Goal: Transaction & Acquisition: Download file/media

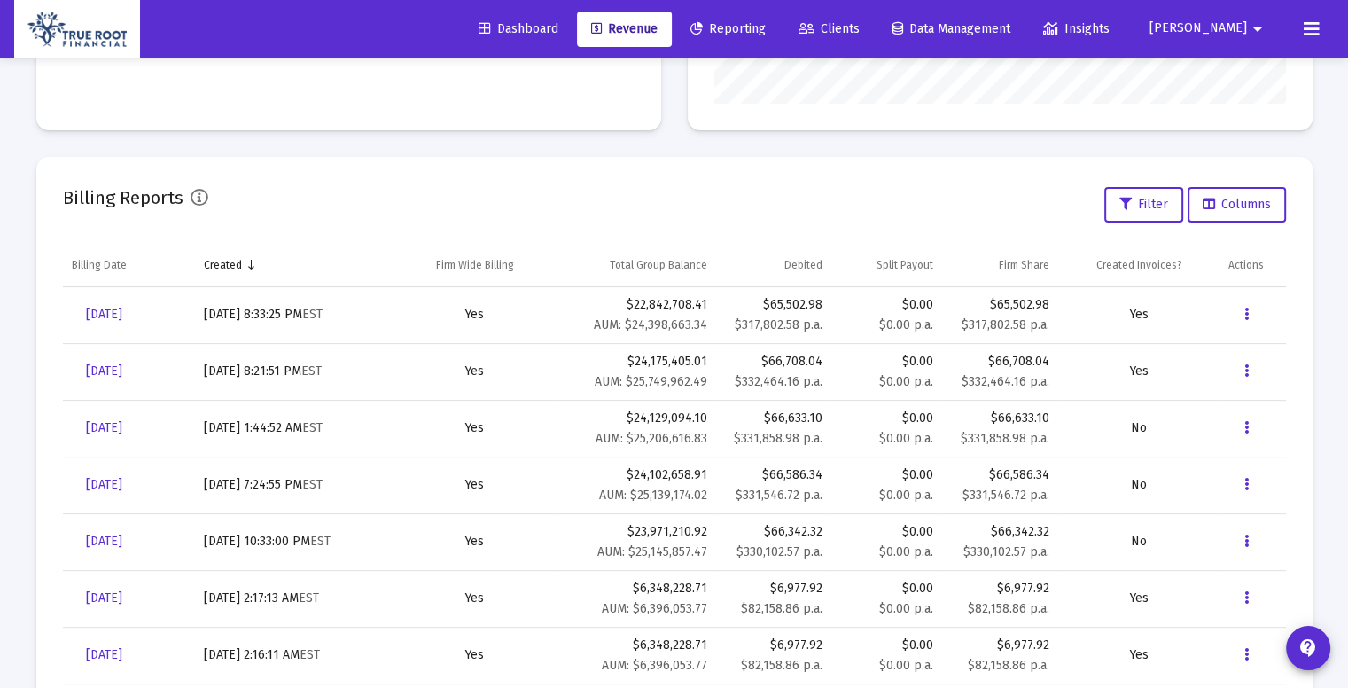
scroll to position [354, 571]
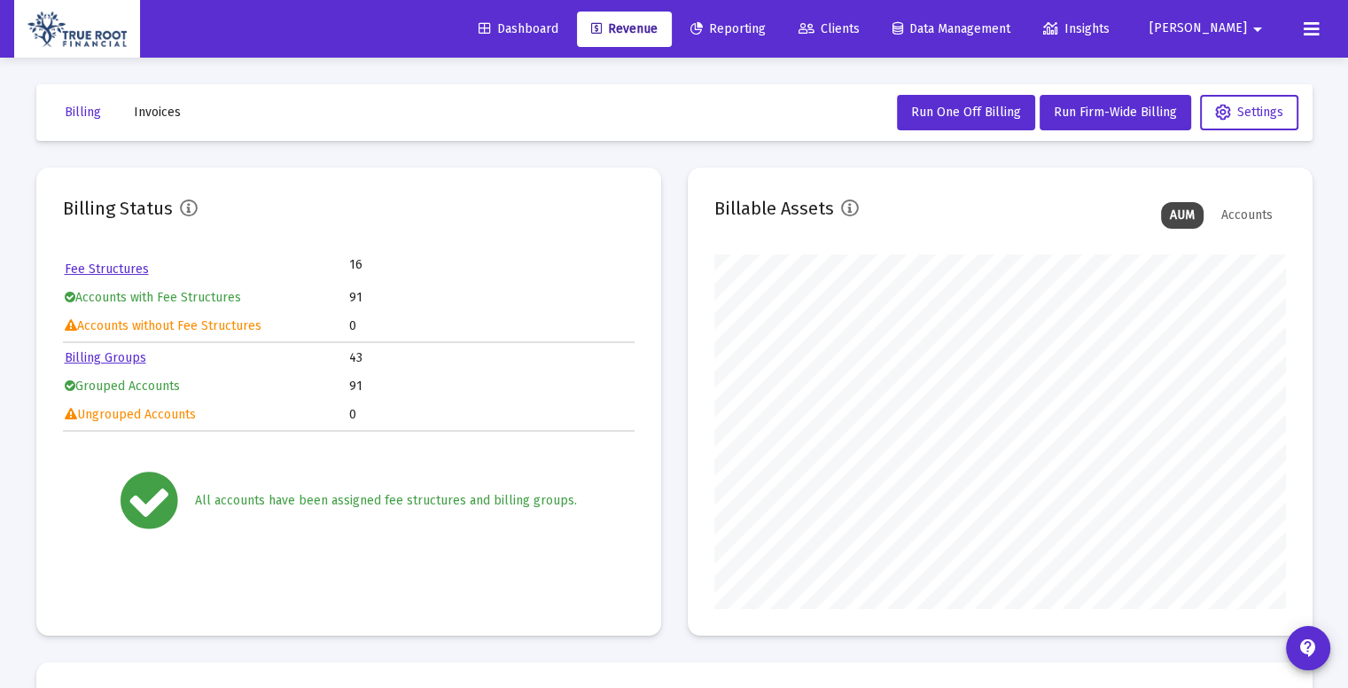
scroll to position [354, 571]
click at [482, 249] on mat-card "Billing Status Fee Structures 16 Accounts with Fee Structures 91 Accounts witho…" at bounding box center [348, 401] width 625 height 468
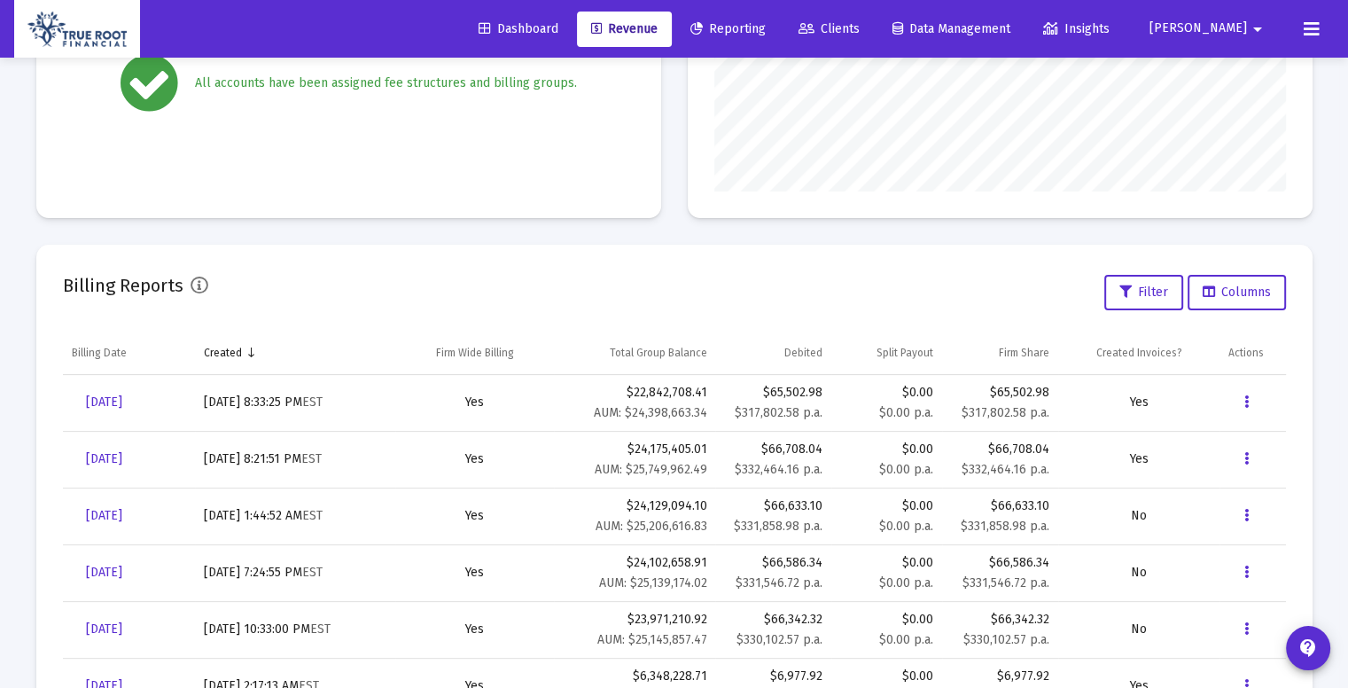
scroll to position [418, 0]
click at [1251, 398] on button "Data grid" at bounding box center [1245, 401] width 35 height 35
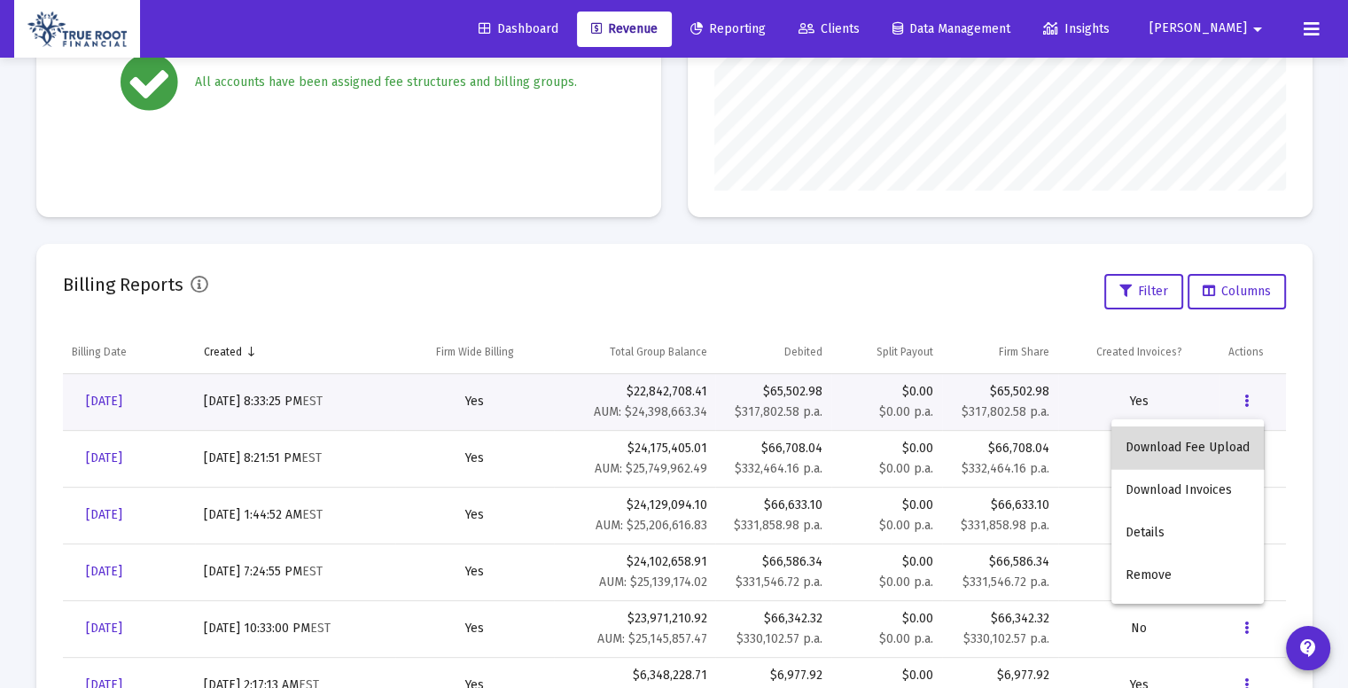
click at [1221, 438] on button "Download Fee Upload" at bounding box center [1187, 447] width 152 height 43
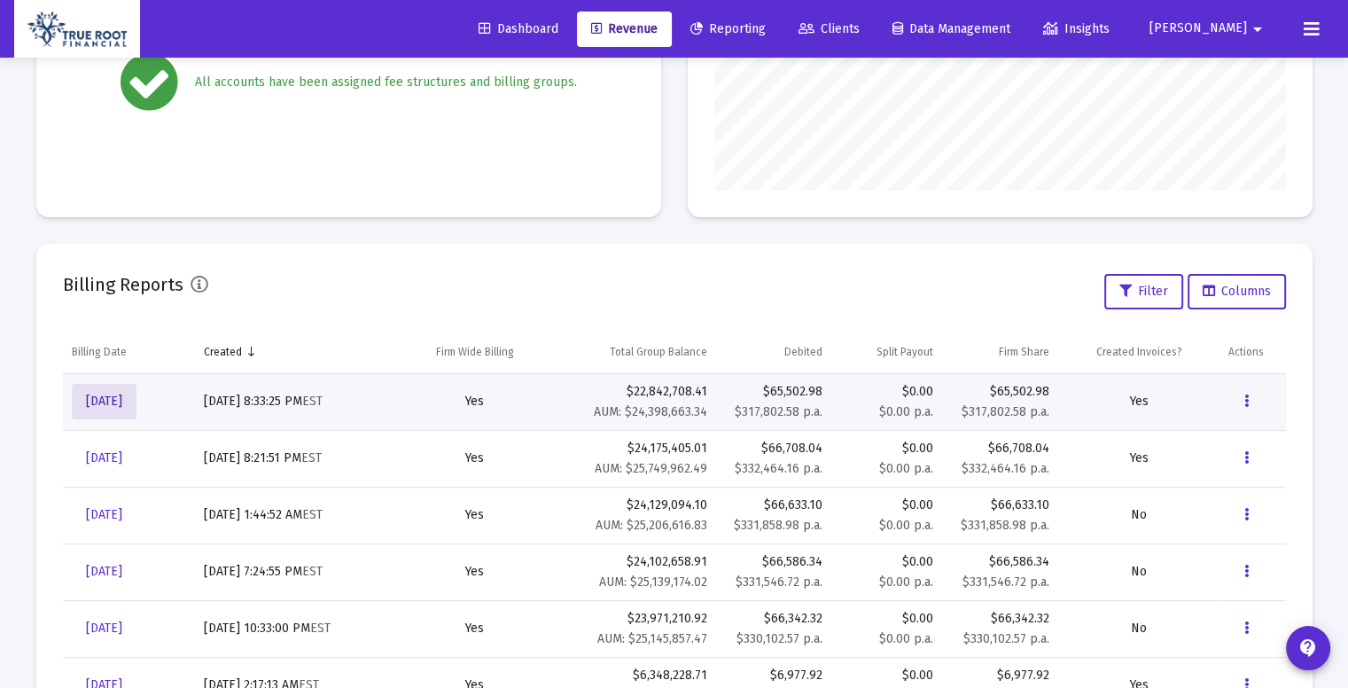
click at [122, 403] on span "[DATE]" at bounding box center [104, 400] width 36 height 15
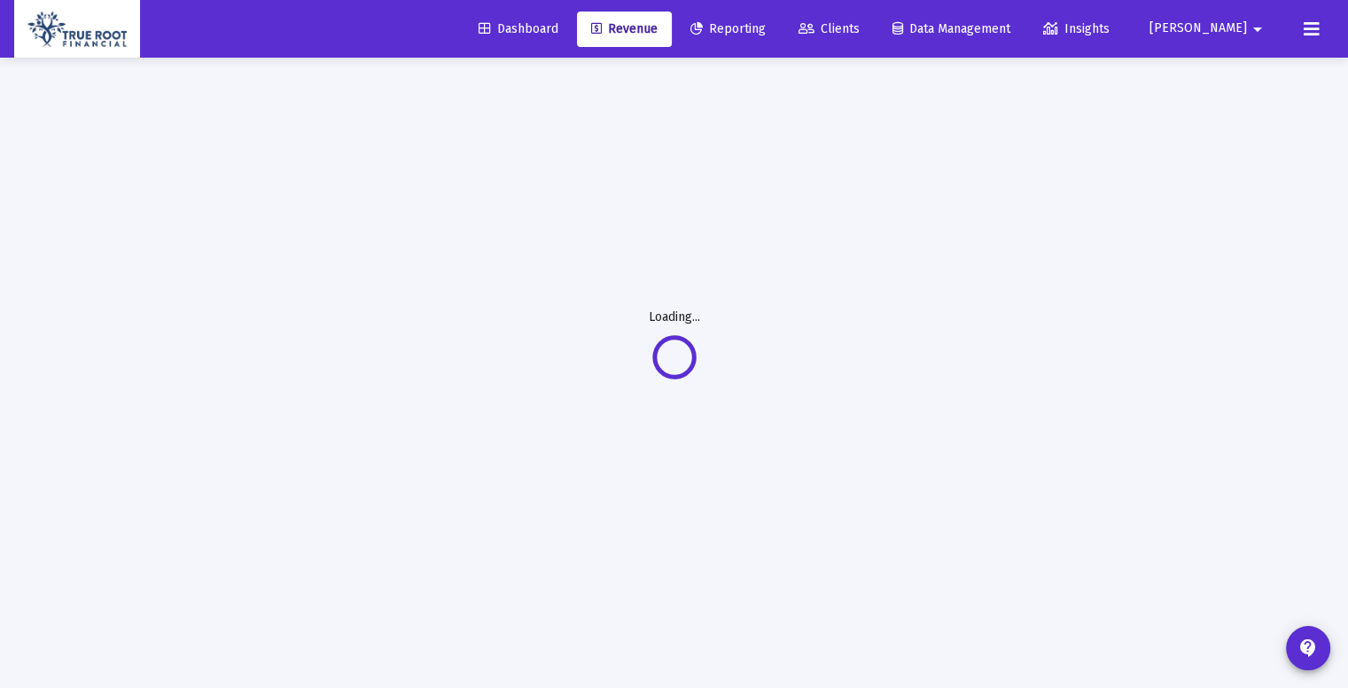
scroll to position [57, 0]
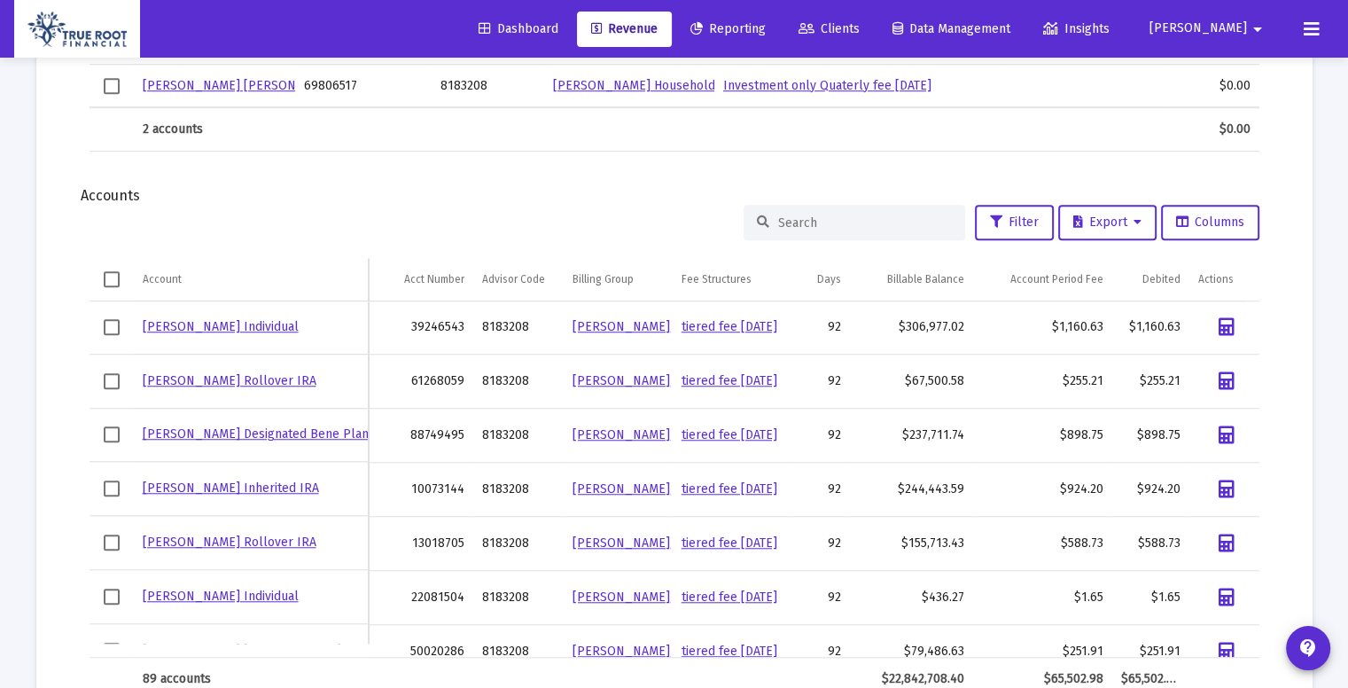
scroll to position [1341, 0]
click at [1125, 229] on button "Export" at bounding box center [1107, 221] width 98 height 35
click at [1124, 272] on button "Export All Rows" at bounding box center [1113, 265] width 120 height 43
